Goal: Obtain resource: Obtain resource

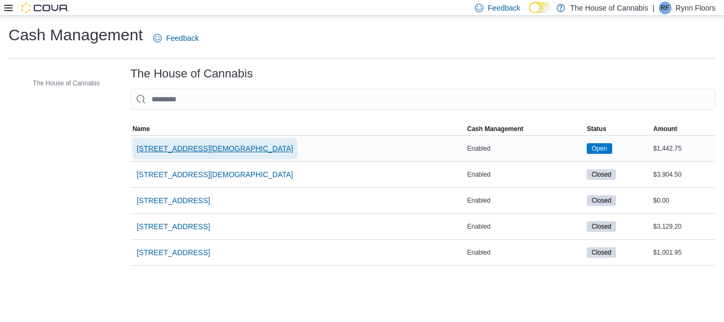
click at [190, 143] on span "[STREET_ADDRESS][DEMOGRAPHIC_DATA]" at bounding box center [215, 148] width 156 height 21
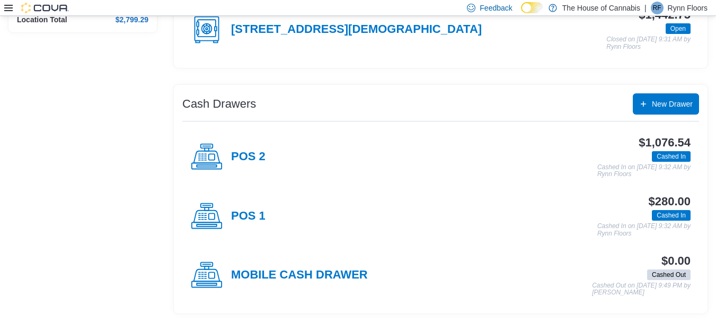
click at [242, 207] on div "POS 1" at bounding box center [228, 216] width 75 height 32
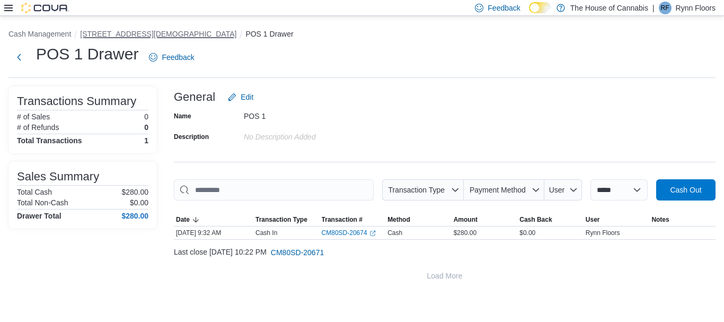
click at [109, 34] on button "[STREET_ADDRESS][DEMOGRAPHIC_DATA]" at bounding box center [158, 34] width 156 height 8
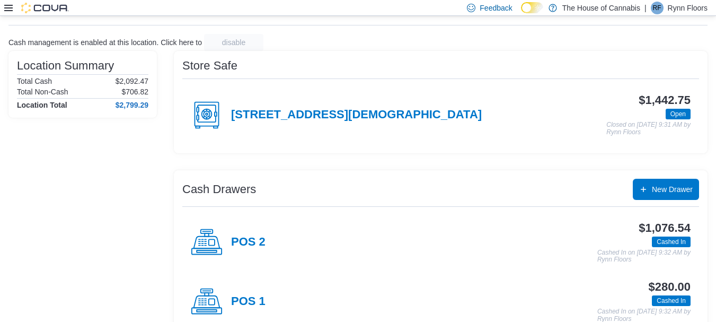
scroll to position [64, 0]
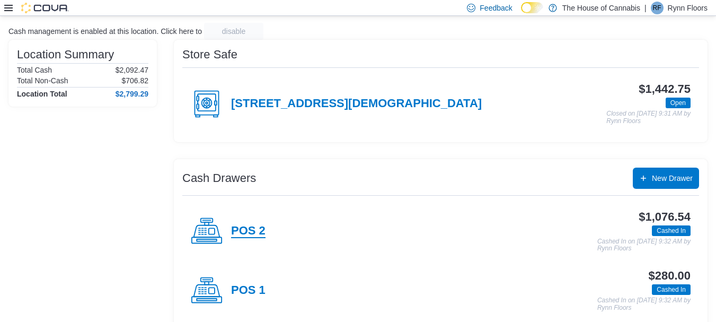
click at [251, 227] on h4 "POS 2" at bounding box center [248, 231] width 34 height 14
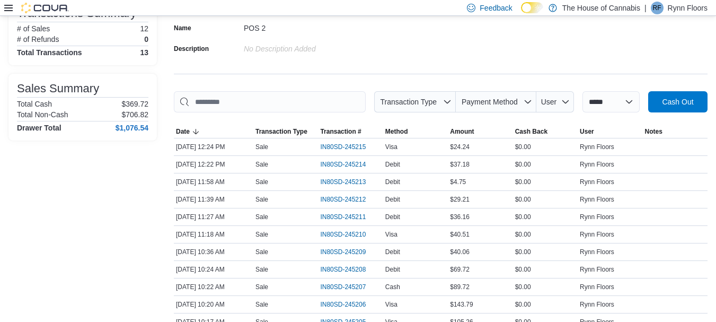
scroll to position [88, 0]
click at [344, 144] on span "IN80SD-245215" at bounding box center [343, 146] width 46 height 8
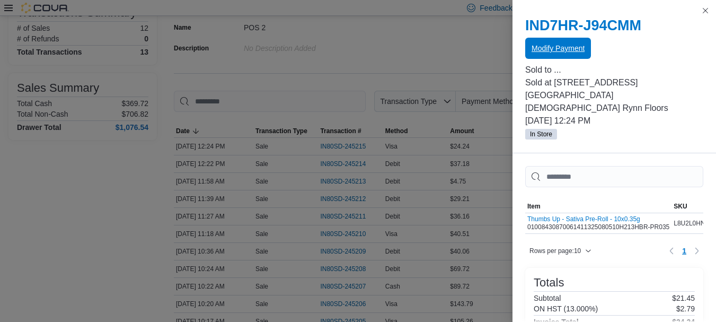
click at [545, 50] on span "Modify Payment" at bounding box center [557, 48] width 53 height 11
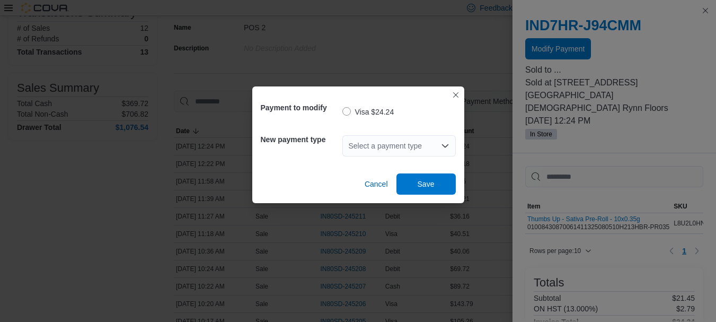
click at [394, 152] on div "Select a payment type" at bounding box center [398, 145] width 113 height 21
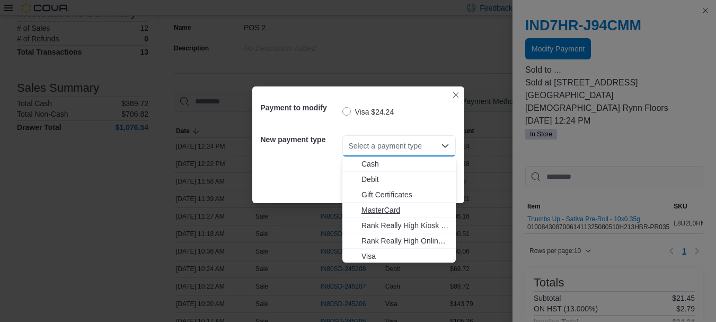
click at [388, 211] on span "MasterCard" at bounding box center [405, 210] width 88 height 11
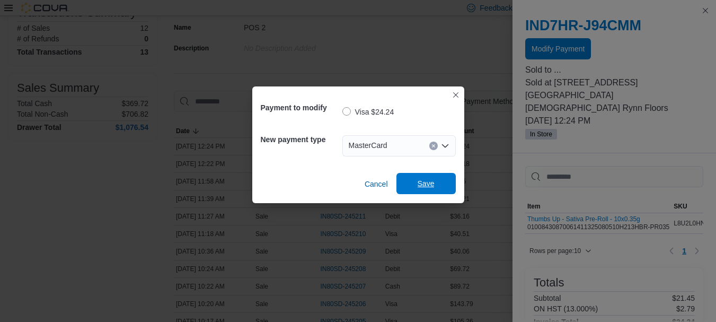
click at [424, 175] on span "Save" at bounding box center [426, 183] width 47 height 21
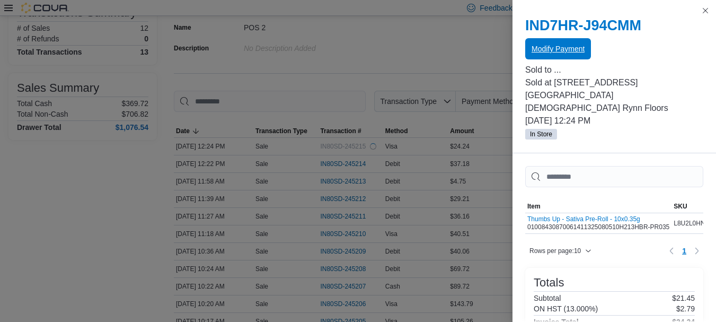
scroll to position [0, 0]
click at [638, 127] on p "In Store" at bounding box center [614, 133] width 178 height 13
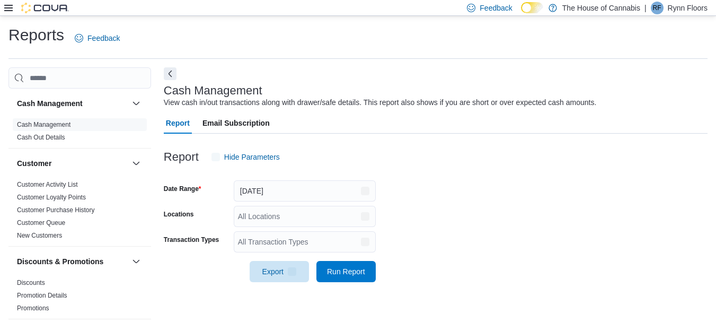
scroll to position [17, 0]
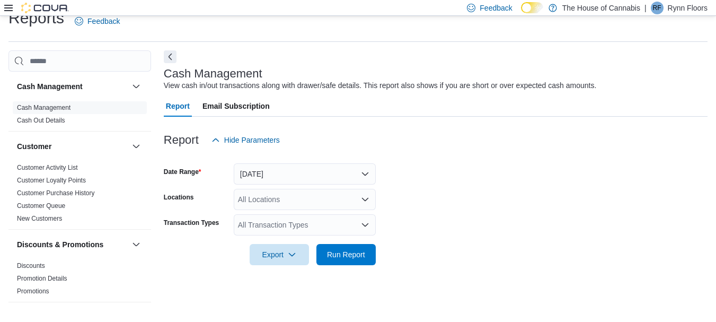
click at [5, 5] on icon at bounding box center [8, 8] width 8 height 6
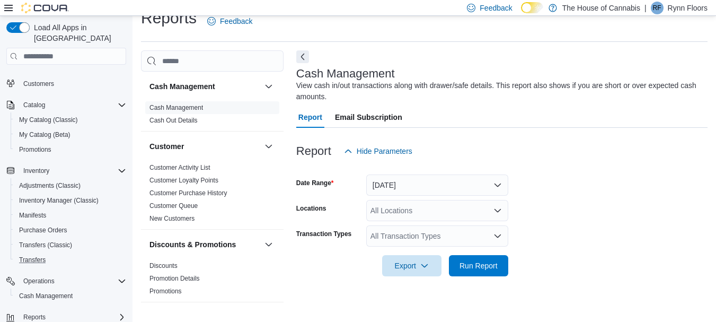
scroll to position [59, 0]
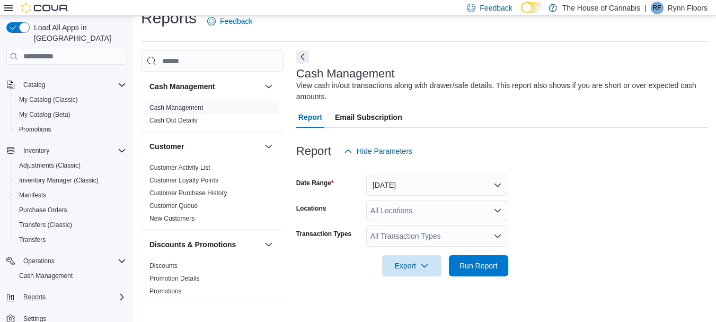
click at [43, 293] on button "Reports" at bounding box center [66, 296] width 128 height 15
click at [113, 290] on div "Reports" at bounding box center [72, 296] width 107 height 13
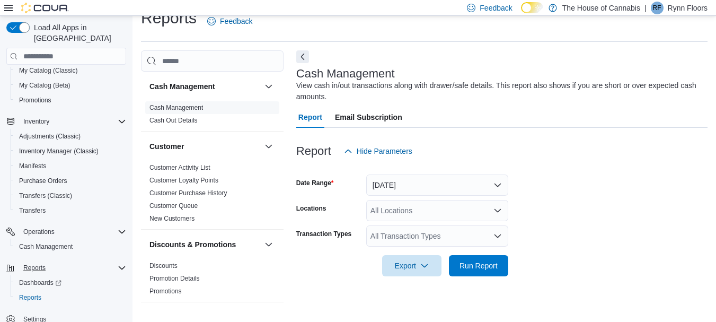
scroll to position [85, 0]
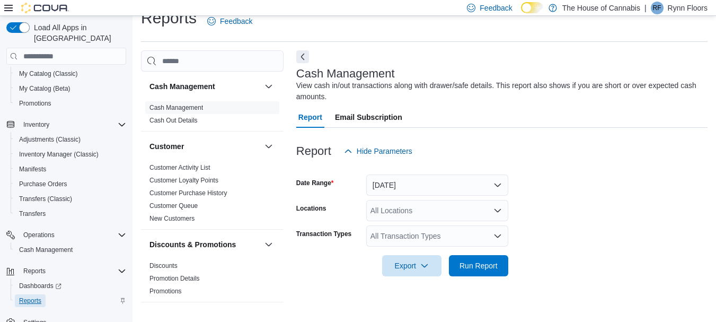
click at [33, 296] on span "Reports" at bounding box center [30, 300] width 22 height 8
click at [30, 296] on span "Reports" at bounding box center [30, 300] width 22 height 8
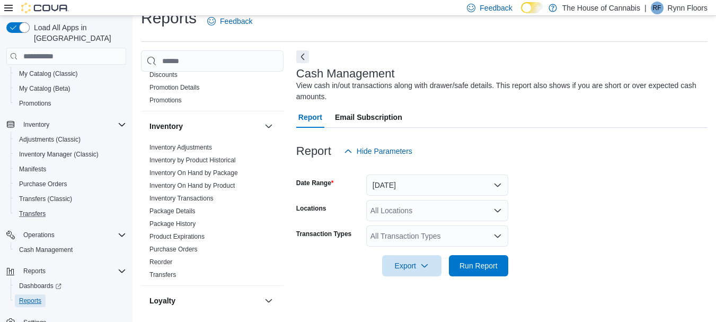
scroll to position [88, 0]
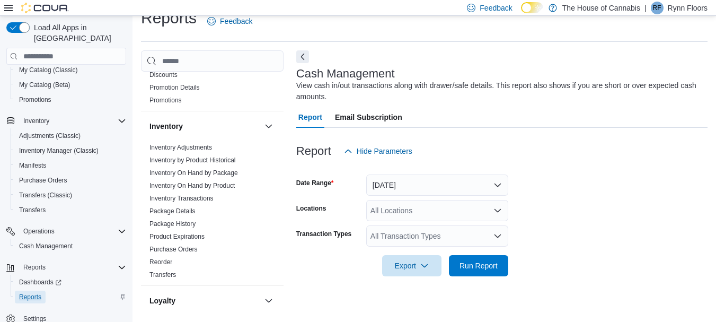
click at [29, 292] on span "Reports" at bounding box center [30, 296] width 22 height 8
click at [30, 263] on span "Reports" at bounding box center [34, 267] width 22 height 8
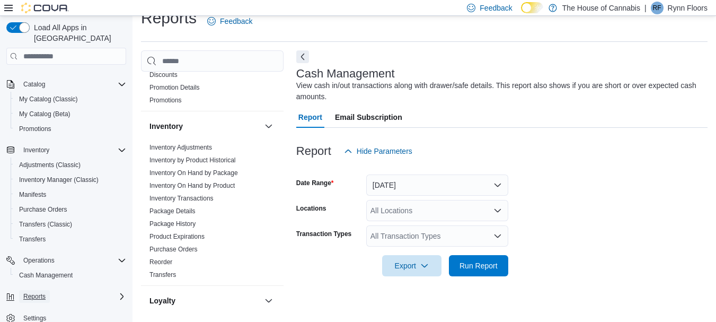
click at [36, 291] on span "Reports" at bounding box center [34, 296] width 22 height 13
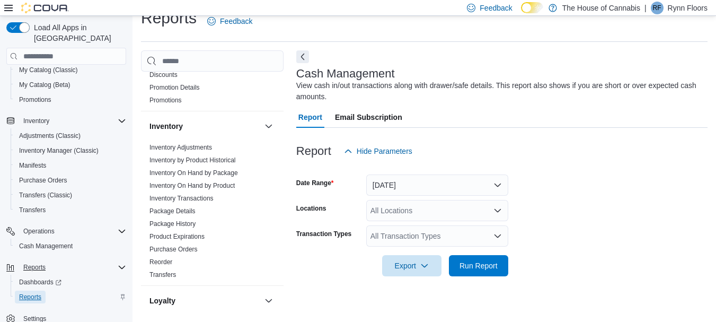
click at [31, 292] on span "Reports" at bounding box center [30, 296] width 22 height 8
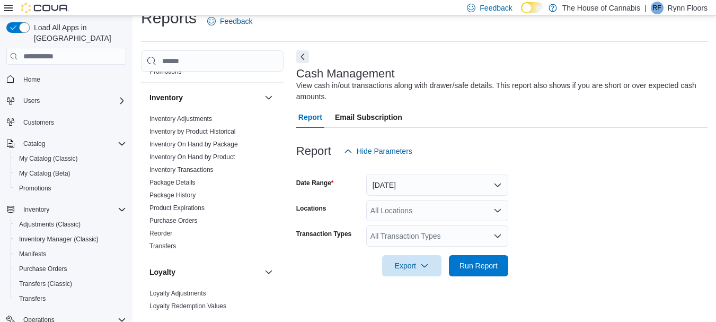
scroll to position [205, 0]
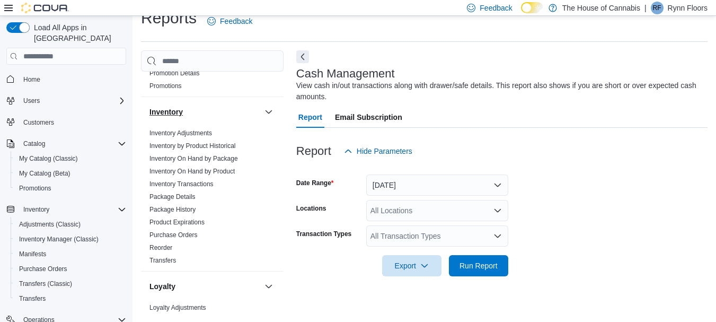
click at [180, 110] on h3 "Inventory" at bounding box center [165, 112] width 33 height 11
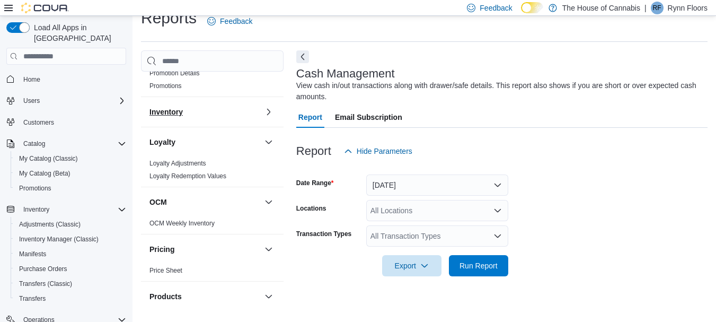
click at [180, 110] on h3 "Inventory" at bounding box center [165, 112] width 33 height 11
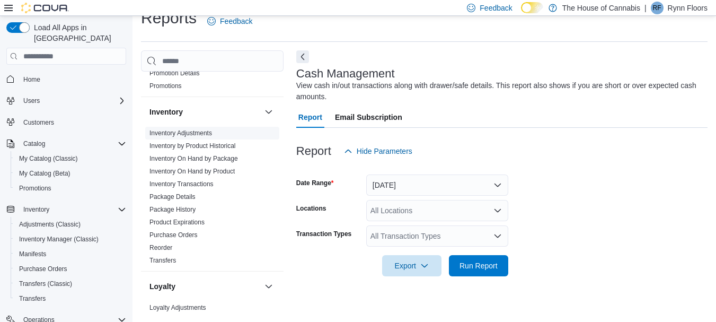
click at [179, 135] on link "Inventory Adjustments" at bounding box center [180, 132] width 63 height 7
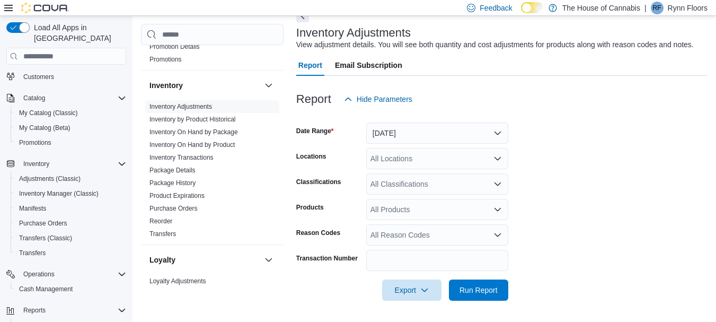
scroll to position [88, 0]
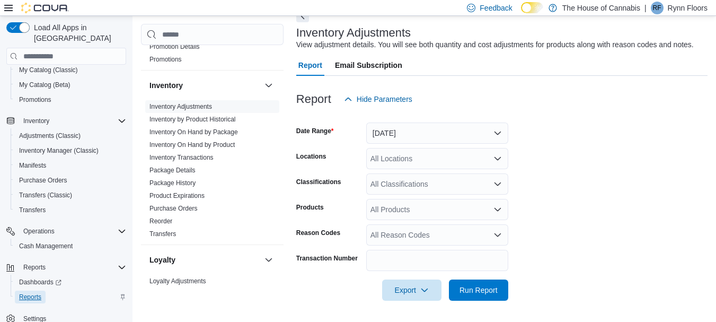
click at [39, 290] on span "Reports" at bounding box center [30, 296] width 22 height 13
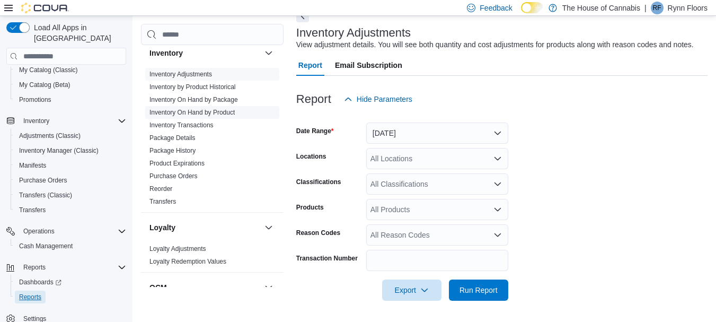
scroll to position [244, 0]
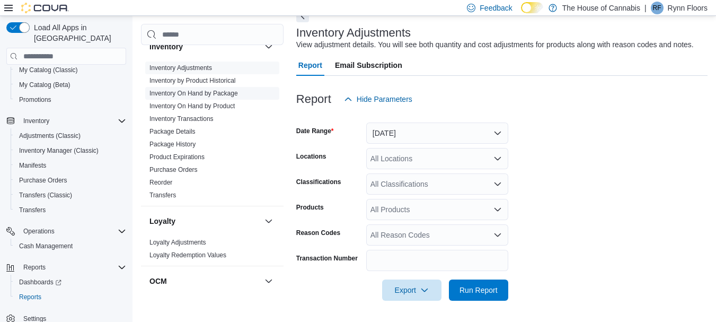
click at [192, 93] on link "Inventory On Hand by Package" at bounding box center [193, 93] width 88 height 7
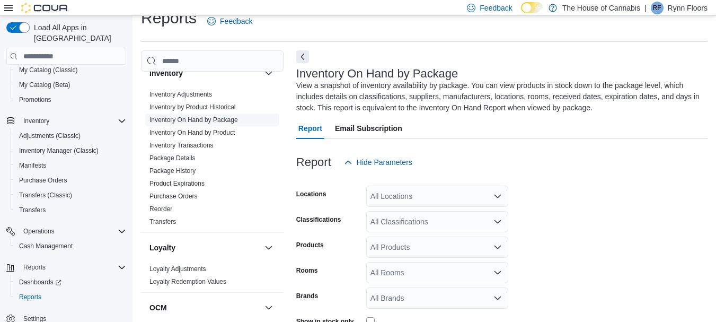
scroll to position [47, 0]
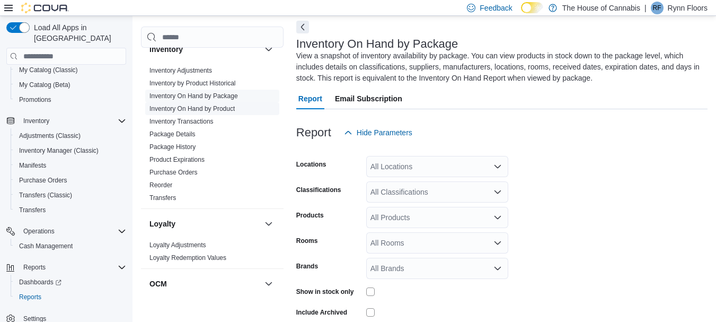
click at [213, 109] on link "Inventory On Hand by Product" at bounding box center [191, 108] width 85 height 7
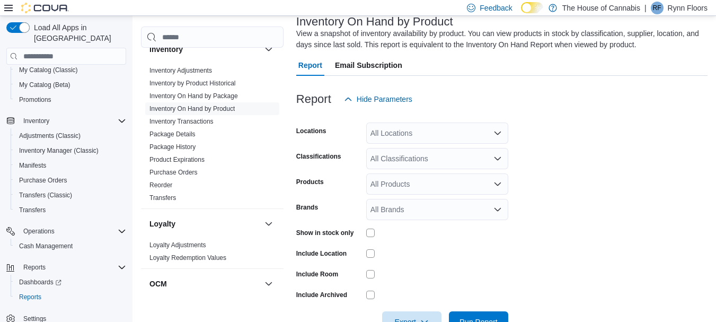
scroll to position [71, 0]
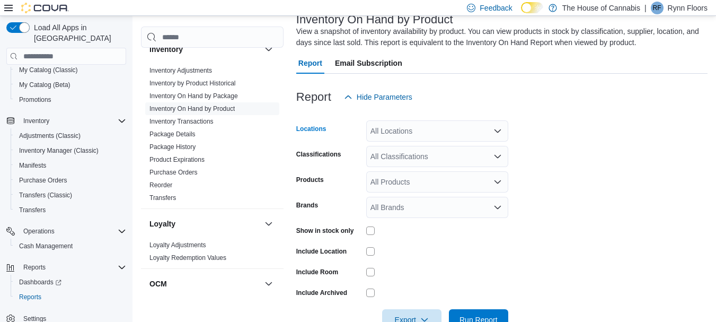
click at [403, 130] on div "All Locations" at bounding box center [437, 130] width 142 height 21
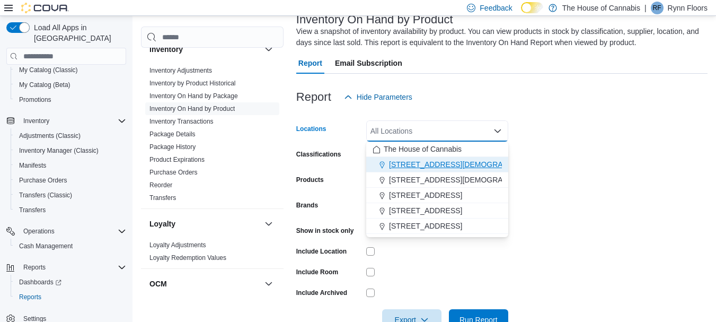
click at [404, 161] on span "[STREET_ADDRESS][DEMOGRAPHIC_DATA]" at bounding box center [467, 164] width 156 height 11
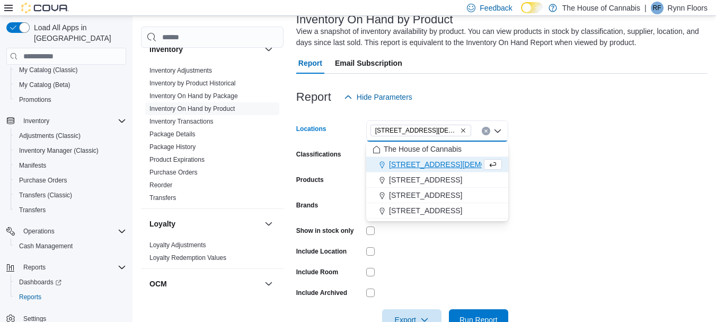
click at [612, 161] on form "Locations [STREET_ADDRESS][GEOGRAPHIC_DATA][DEMOGRAPHIC_DATA] box. Selected. [S…" at bounding box center [501, 219] width 411 height 223
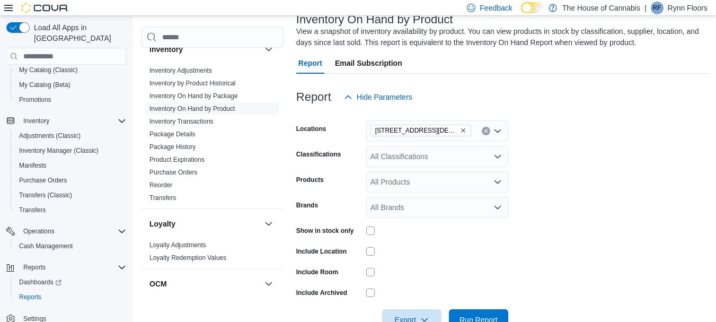
click at [391, 161] on div "All Classifications" at bounding box center [437, 156] width 142 height 21
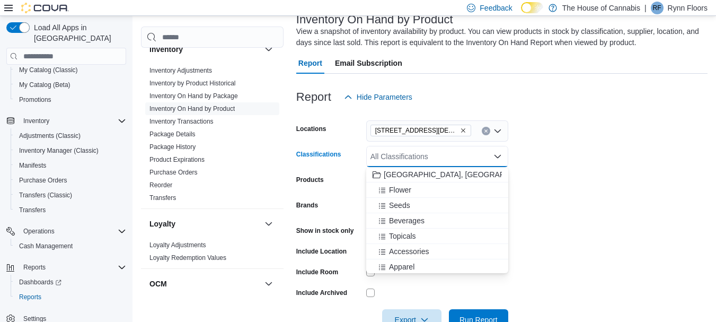
click at [620, 114] on div at bounding box center [501, 114] width 411 height 13
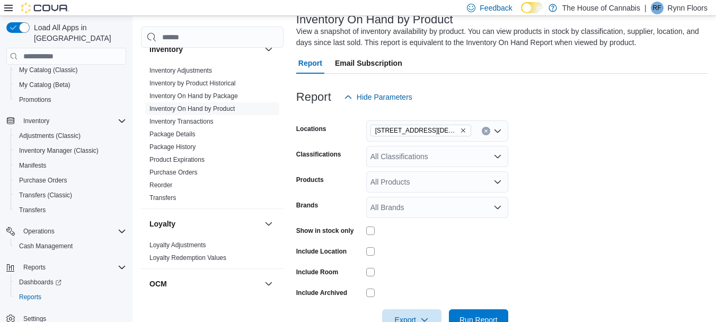
scroll to position [101, 0]
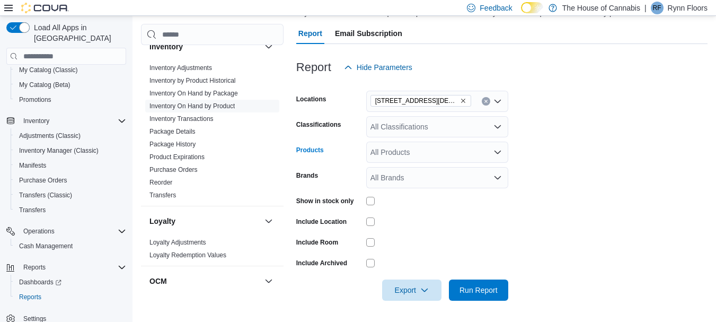
click at [384, 152] on div "All Products" at bounding box center [437, 151] width 142 height 21
click at [391, 125] on div "All Classifications" at bounding box center [437, 126] width 142 height 21
click at [402, 128] on div "All Classifications Combo box. Selected. Combo box input. All Classifications. …" at bounding box center [437, 126] width 142 height 21
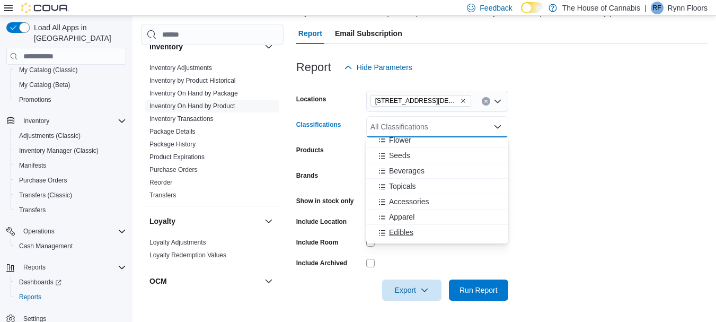
scroll to position [0, 0]
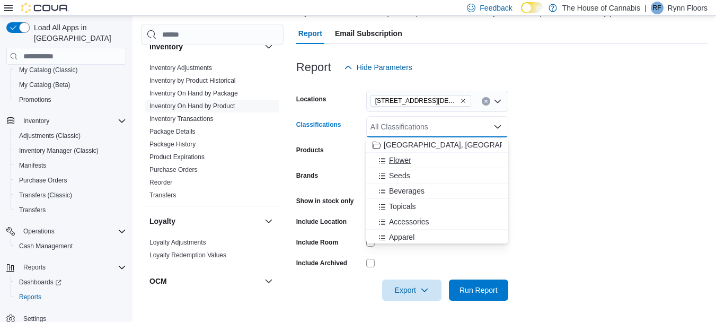
click at [401, 155] on span "Flower" at bounding box center [400, 160] width 22 height 11
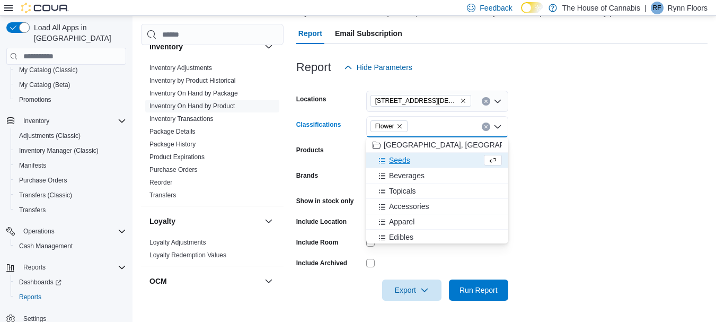
click at [557, 143] on form "Locations [STREET_ADDRESS][DEMOGRAPHIC_DATA] Keswick Classifications Flower Com…" at bounding box center [501, 189] width 411 height 223
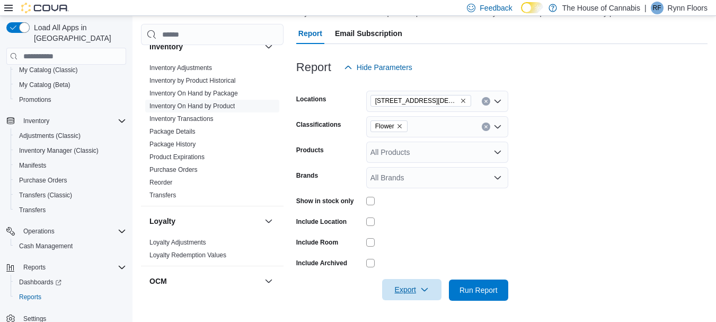
click at [421, 291] on icon "button" at bounding box center [424, 289] width 8 height 8
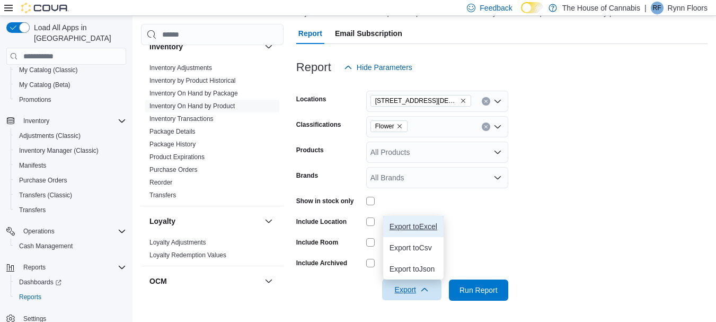
click at [413, 231] on button "Export to Excel" at bounding box center [413, 226] width 60 height 21
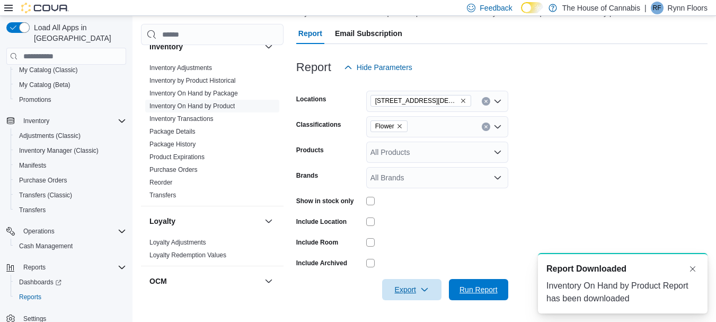
click at [470, 286] on span "Run Report" at bounding box center [478, 289] width 38 height 11
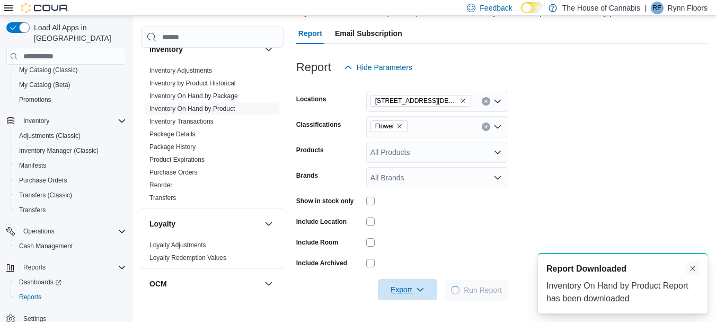
click at [694, 267] on button "Dismiss toast" at bounding box center [692, 268] width 13 height 13
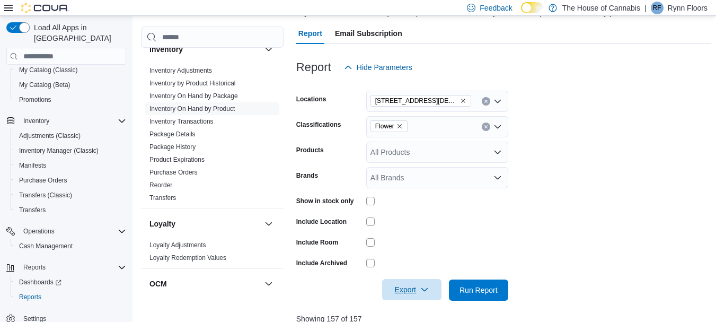
click at [403, 289] on span "Export" at bounding box center [411, 289] width 47 height 21
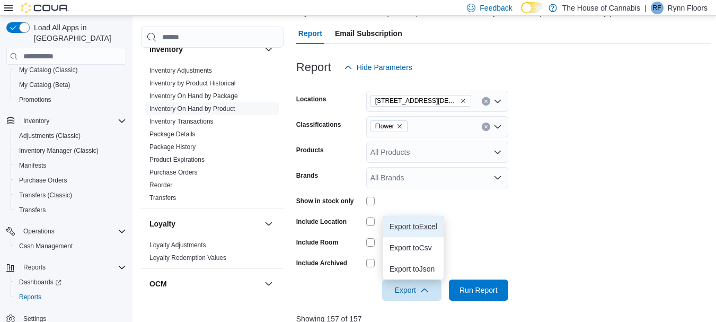
click at [405, 230] on span "Export to Excel" at bounding box center [413, 226] width 48 height 8
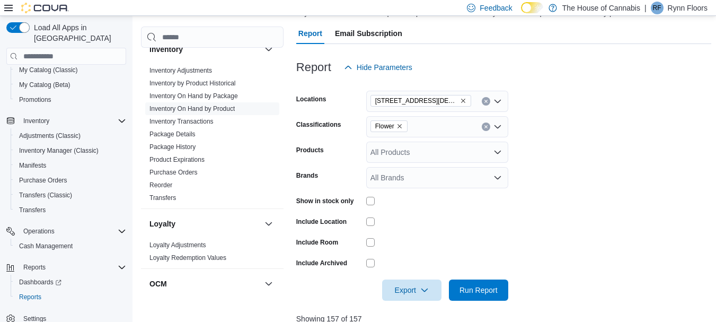
click at [646, 152] on form "Locations [STREET_ADDRESS] Keswick Classifications Flower Products All Products…" at bounding box center [503, 189] width 415 height 223
click at [189, 70] on link "Inventory Adjustments" at bounding box center [180, 70] width 63 height 7
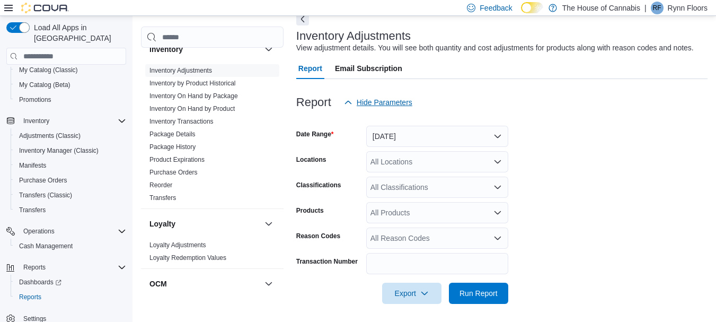
scroll to position [54, 0]
click at [398, 142] on button "[DATE]" at bounding box center [437, 136] width 142 height 21
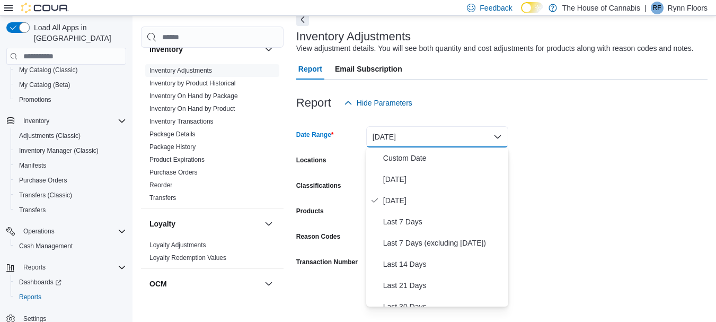
click at [440, 118] on div at bounding box center [501, 119] width 411 height 13
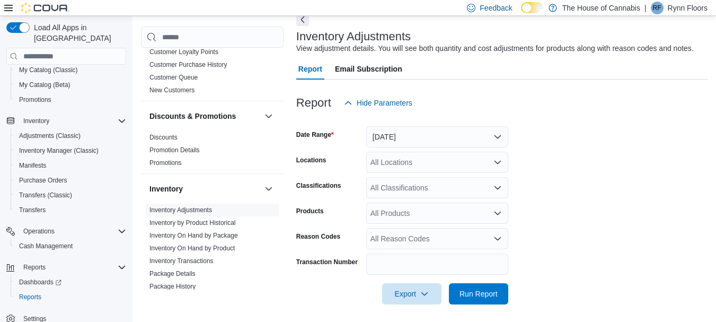
scroll to position [110, 0]
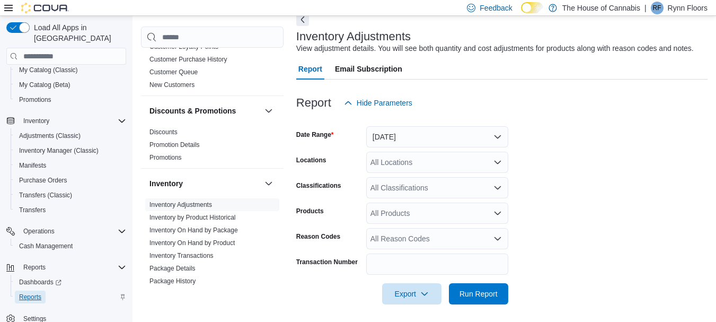
click at [37, 292] on span "Reports" at bounding box center [30, 296] width 22 height 8
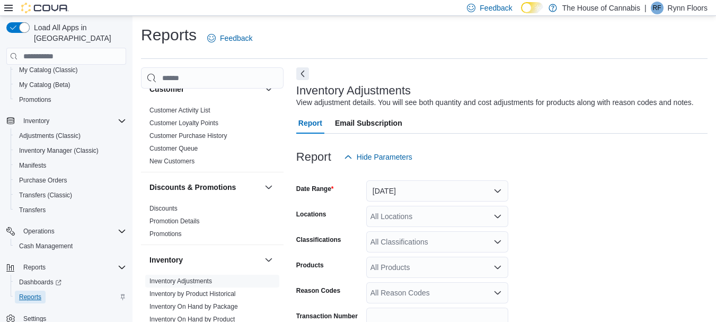
click at [26, 292] on span "Reports" at bounding box center [30, 296] width 22 height 8
drag, startPoint x: 26, startPoint y: 286, endPoint x: 32, endPoint y: 258, distance: 28.6
click at [32, 260] on div "Reports Dashboards Reports" at bounding box center [66, 282] width 120 height 45
click at [37, 227] on span "Operations" at bounding box center [38, 231] width 31 height 8
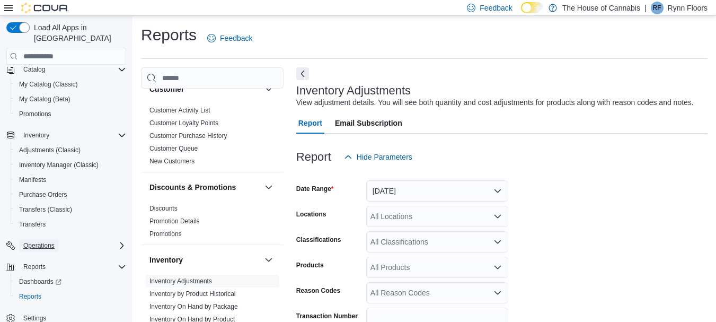
click at [39, 241] on span "Operations" at bounding box center [38, 245] width 31 height 8
click at [42, 254] on span "Cash Management" at bounding box center [46, 260] width 54 height 13
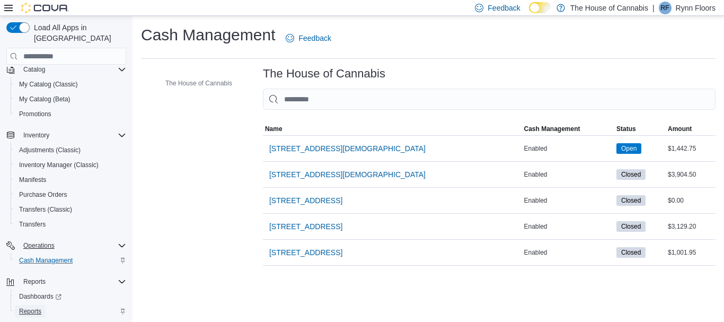
click at [27, 307] on span "Reports" at bounding box center [30, 311] width 22 height 8
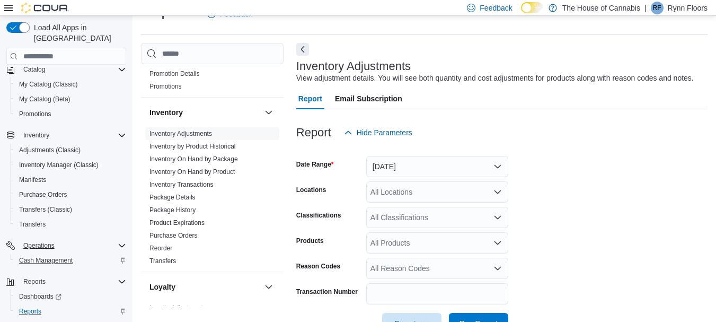
scroll to position [198, 0]
click at [203, 159] on link "Inventory On Hand by Package" at bounding box center [193, 158] width 88 height 7
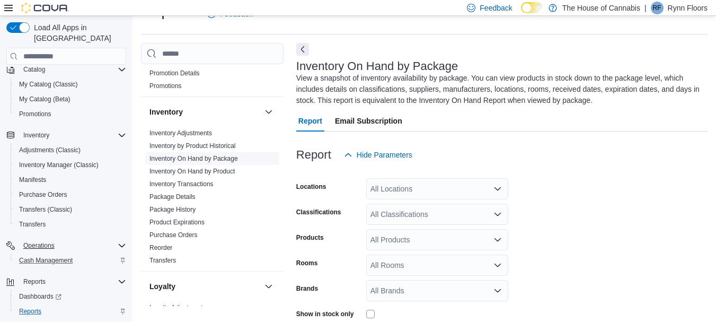
scroll to position [47, 0]
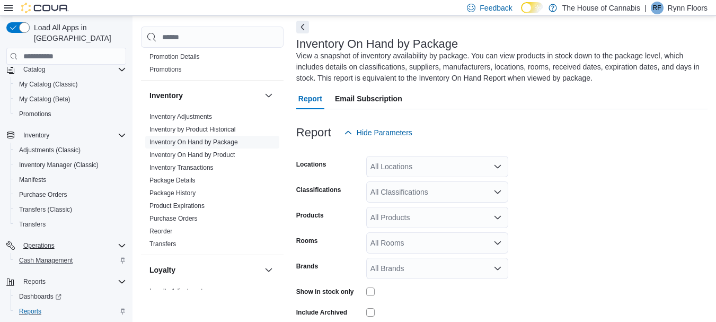
click at [391, 164] on div "All Locations" at bounding box center [437, 166] width 142 height 21
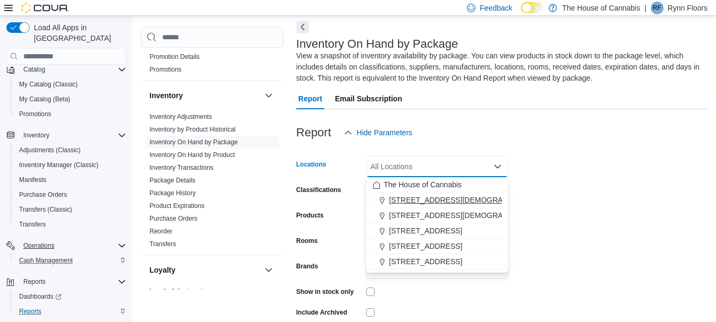
click at [400, 199] on span "[STREET_ADDRESS][DEMOGRAPHIC_DATA]" at bounding box center [467, 199] width 156 height 11
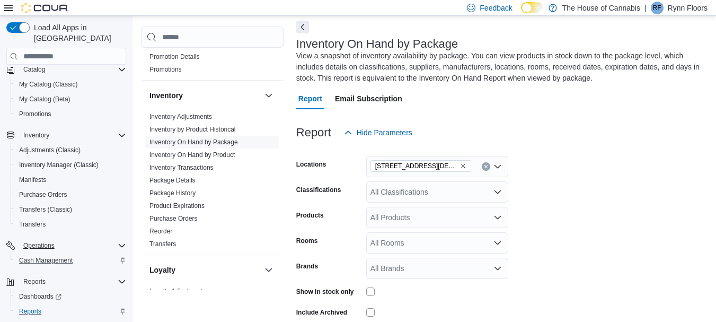
click at [352, 172] on div "Locations" at bounding box center [329, 166] width 66 height 21
click at [386, 192] on div "All Classifications" at bounding box center [437, 191] width 142 height 21
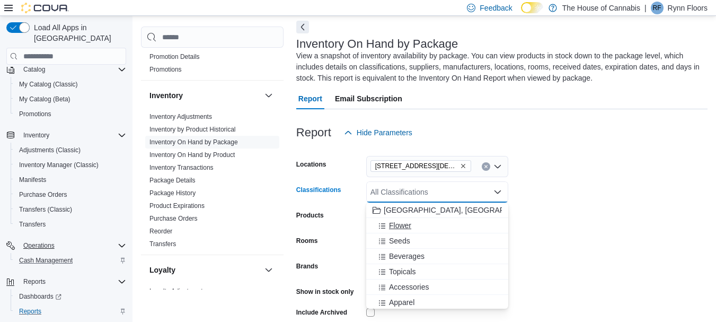
click at [398, 229] on span "Flower" at bounding box center [400, 225] width 22 height 11
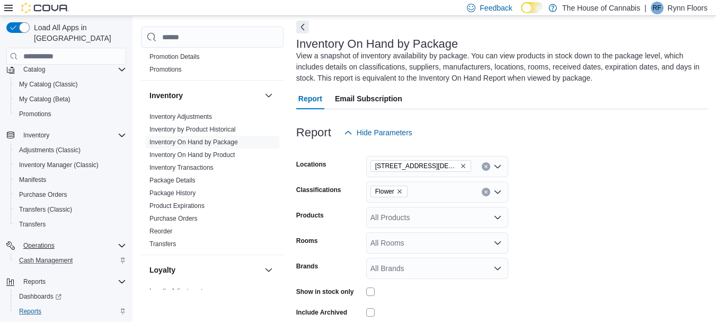
click at [345, 219] on div "Products" at bounding box center [329, 217] width 66 height 21
click at [381, 219] on div "All Products" at bounding box center [437, 217] width 142 height 21
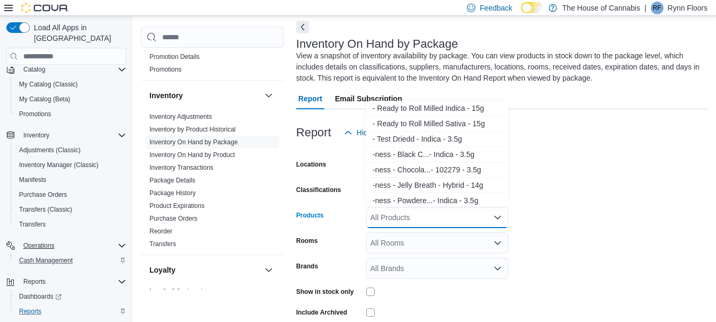
click at [348, 219] on div "Products" at bounding box center [329, 217] width 66 height 21
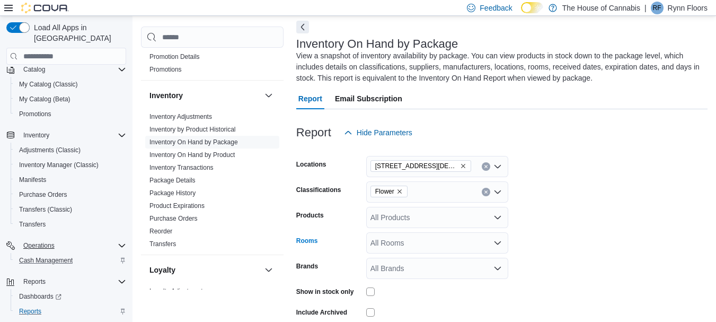
click at [392, 240] on div "All Rooms" at bounding box center [437, 242] width 142 height 21
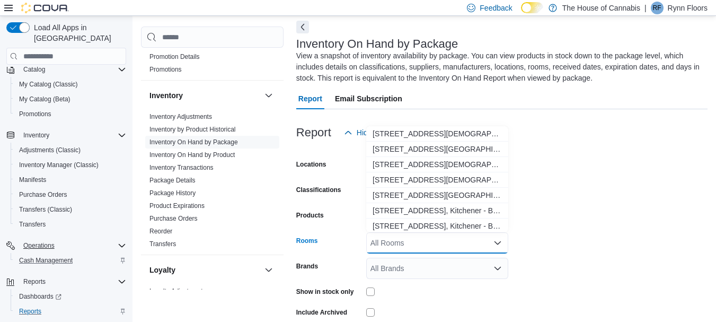
click at [340, 244] on div "Rooms" at bounding box center [329, 242] width 66 height 21
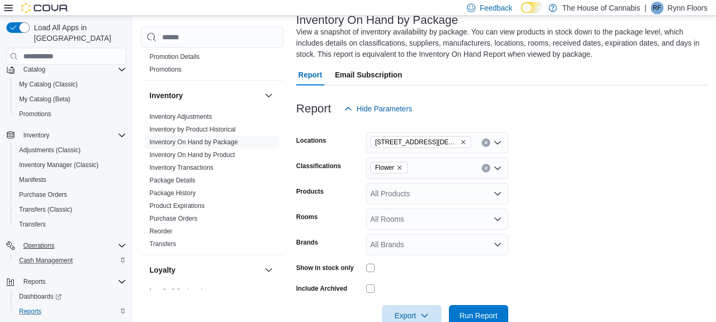
scroll to position [96, 0]
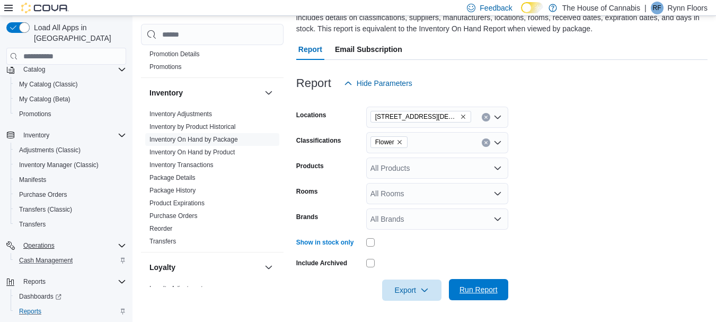
click at [466, 286] on span "Run Report" at bounding box center [478, 289] width 38 height 11
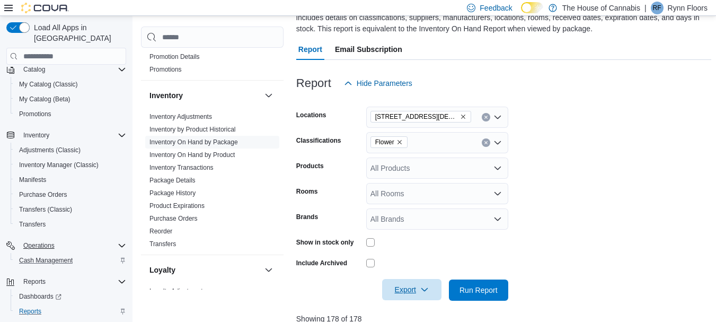
click at [405, 286] on span "Export" at bounding box center [411, 289] width 47 height 21
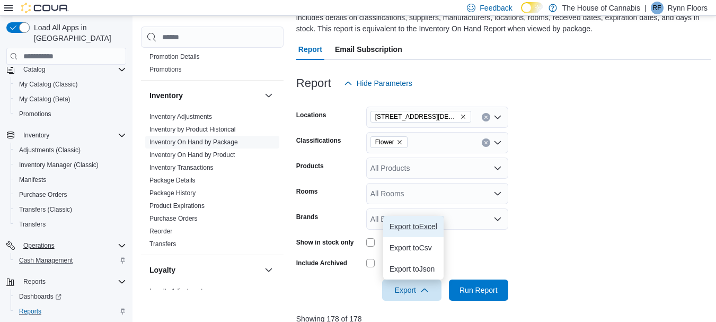
click at [413, 230] on span "Export to Excel" at bounding box center [413, 226] width 48 height 8
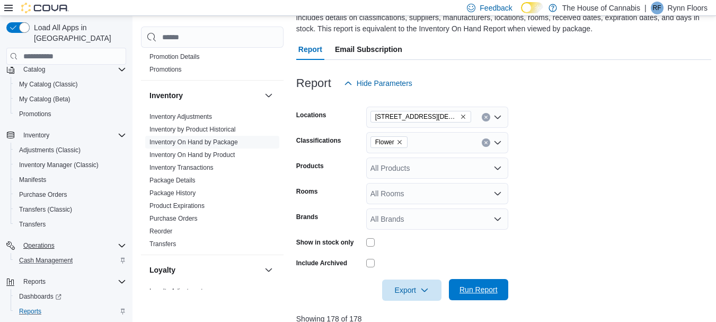
click at [470, 297] on span "Run Report" at bounding box center [478, 289] width 47 height 21
click at [415, 287] on span "Export" at bounding box center [411, 289] width 47 height 21
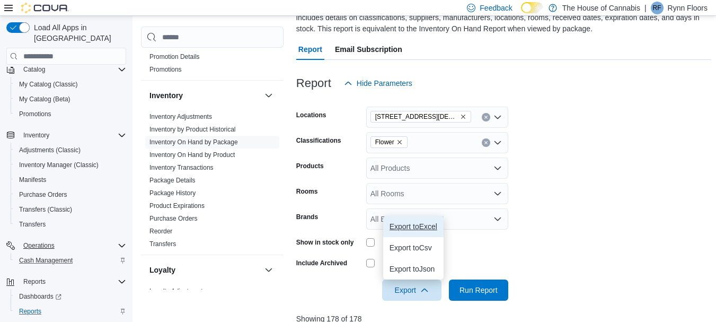
click at [425, 228] on span "Export to Excel" at bounding box center [413, 226] width 48 height 8
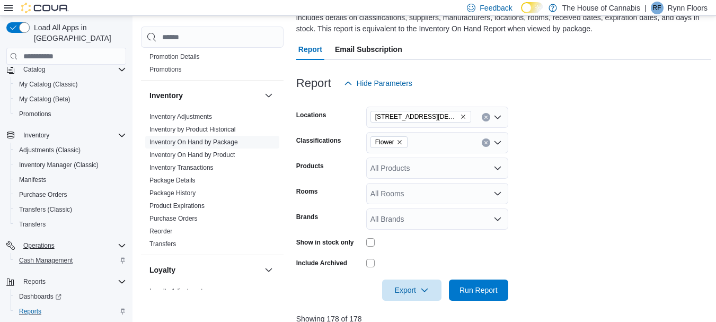
click at [684, 165] on form "Locations [STREET_ADDRESS][DEMOGRAPHIC_DATA] Keswick Classifications Flower Pro…" at bounding box center [503, 197] width 415 height 207
